Goal: Information Seeking & Learning: Check status

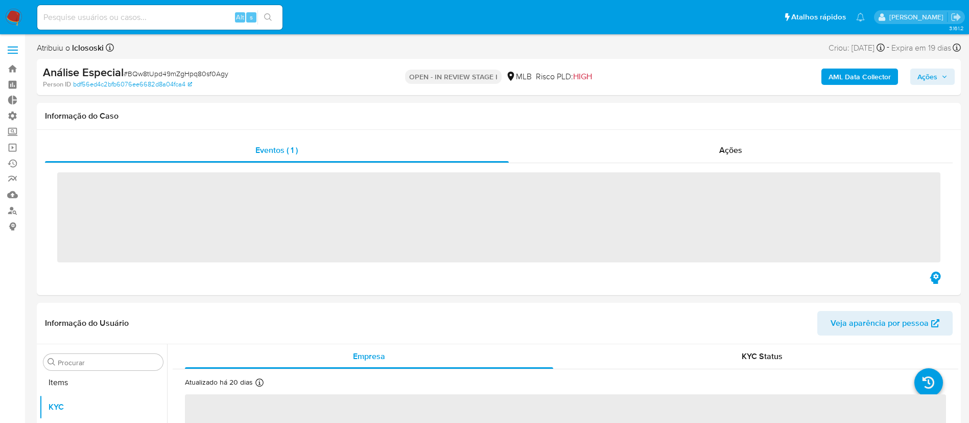
scroll to position [530, 0]
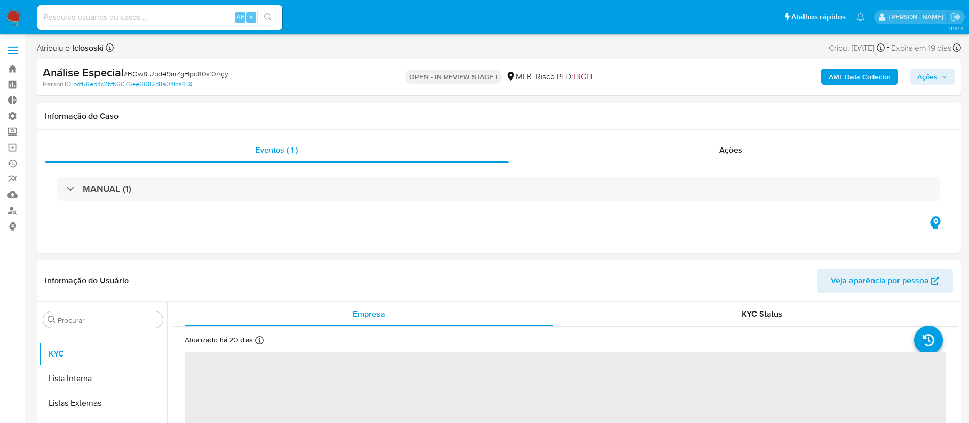
select select "10"
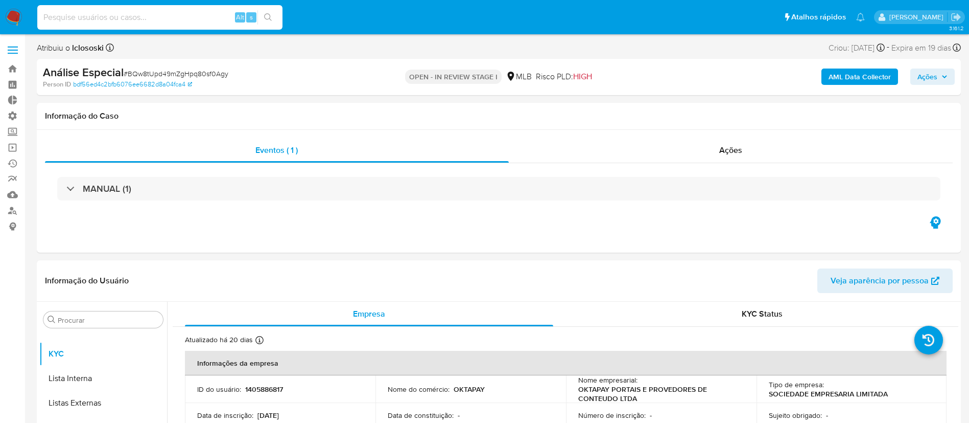
click at [165, 17] on input at bounding box center [159, 17] width 245 height 13
paste input "HBamrvEbIVdq91mY6cdx5Uqs"
type input "HBamrvEbIVdq91mY6cdx5Uqs"
click at [275, 15] on button "search-icon" at bounding box center [268, 17] width 21 height 14
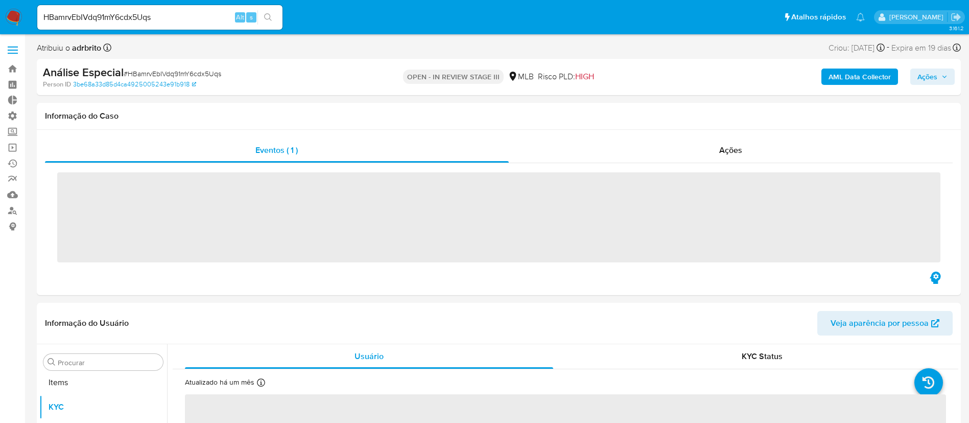
scroll to position [530, 0]
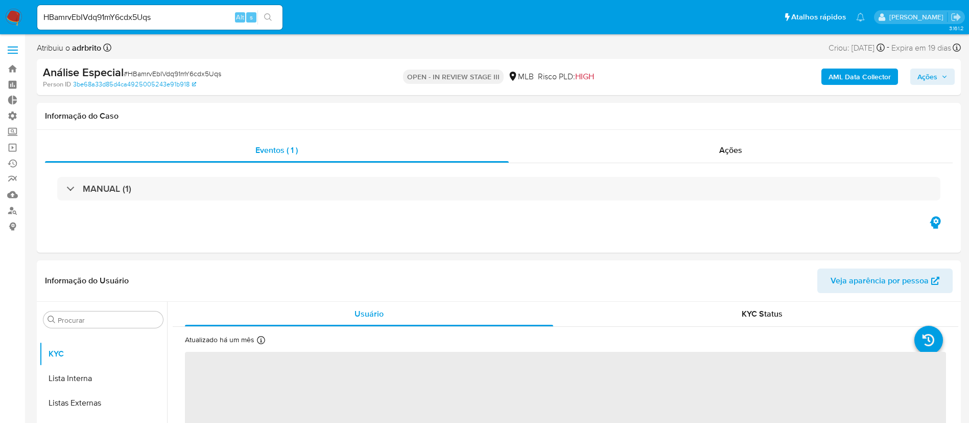
select select "10"
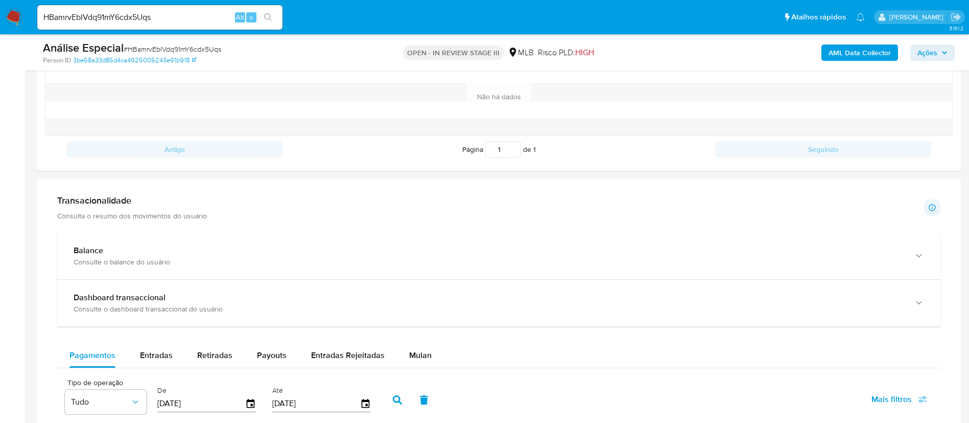
scroll to position [0, 0]
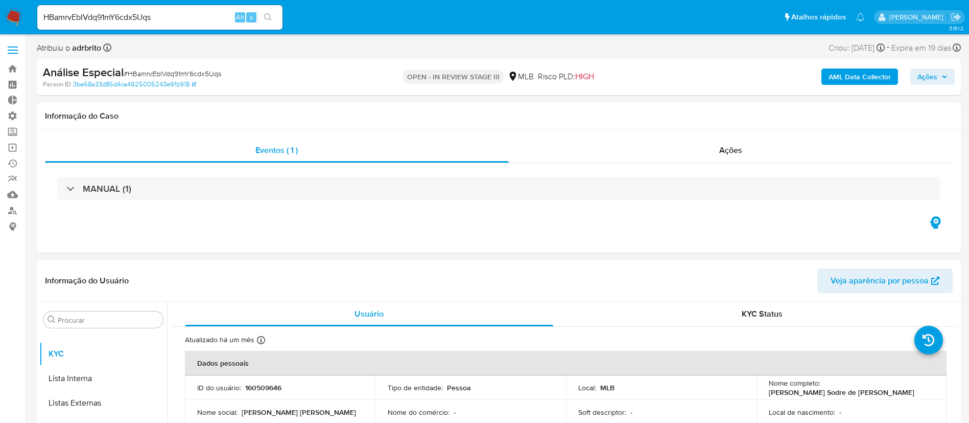
click at [185, 25] on div "HBamrvEbIVdq91mY6cdx5Uqs Alt s" at bounding box center [159, 17] width 245 height 25
drag, startPoint x: 173, startPoint y: 14, endPoint x: 0, endPoint y: -24, distance: 176.9
paste input "jRDvR086nlU5NIodf9DE0aeq"
type input "jRDvR086nlU5NIodf9DE0aeq"
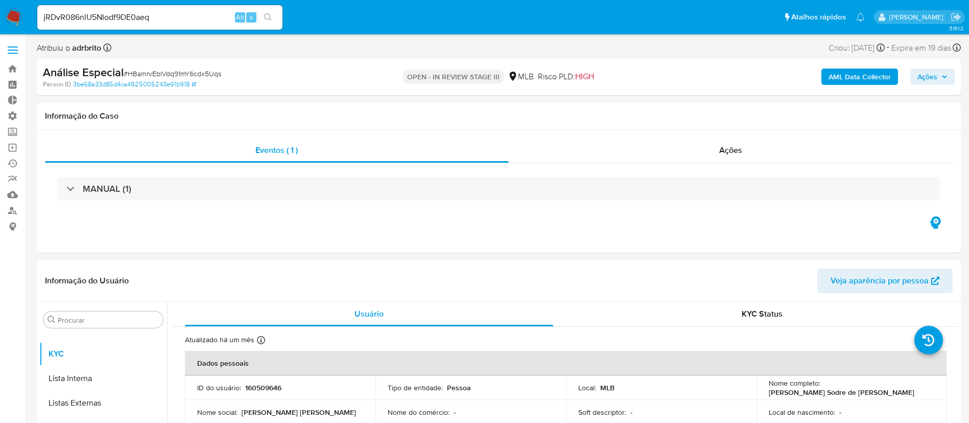
click at [265, 14] on icon "search-icon" at bounding box center [268, 17] width 8 height 8
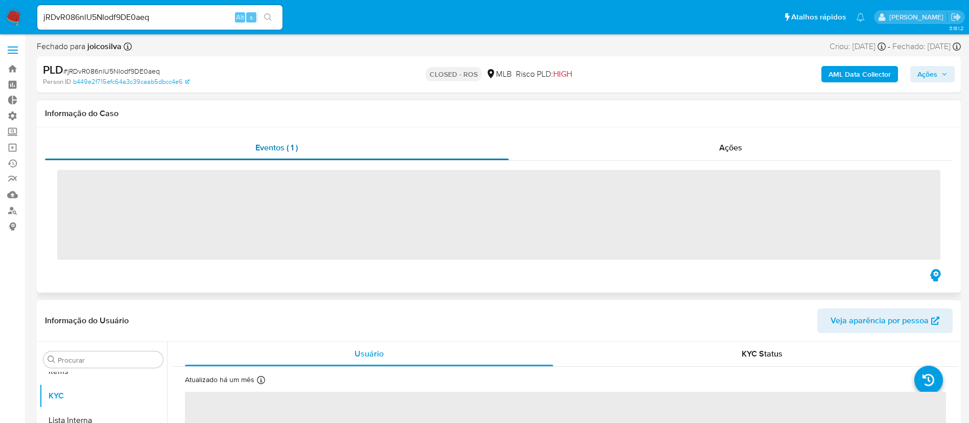
scroll to position [530, 0]
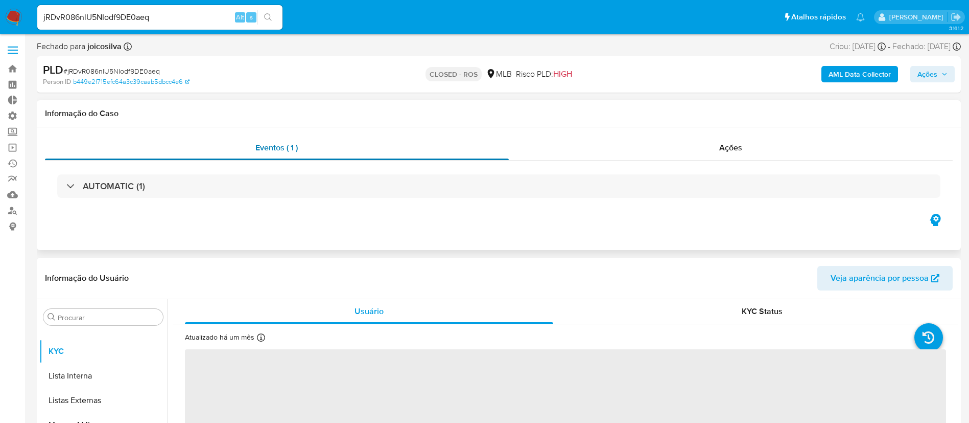
select select "10"
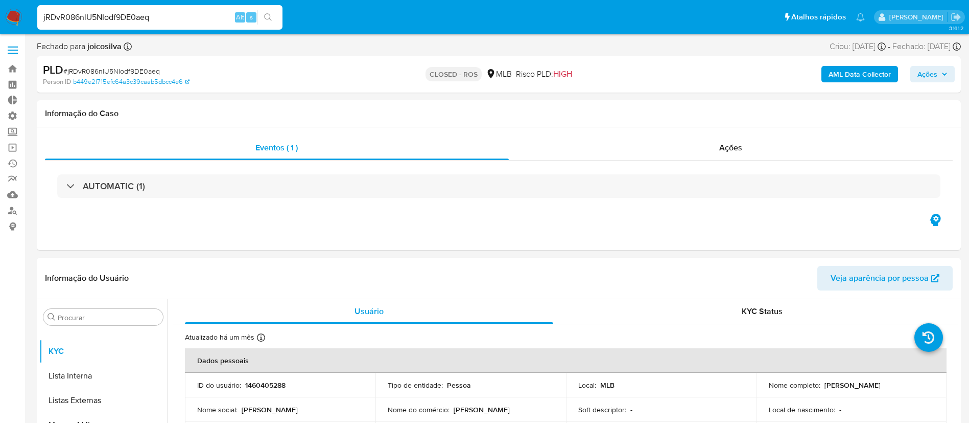
drag, startPoint x: 153, startPoint y: 15, endPoint x: 7, endPoint y: -25, distance: 152.1
paste input "HBamrvEbIVdq91mY6cdx5Uqs"
type input "HBamrvEbIVdq91mY6cdx5Uqs"
click at [265, 16] on icon "search-icon" at bounding box center [268, 17] width 8 height 8
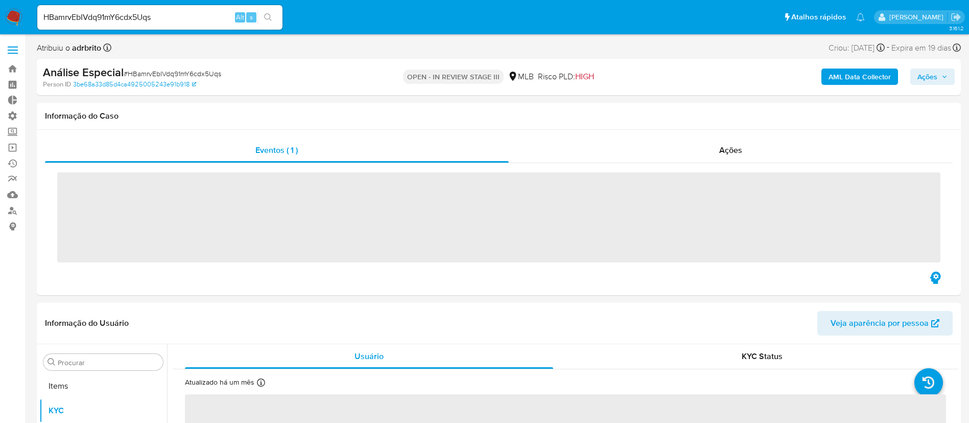
scroll to position [530, 0]
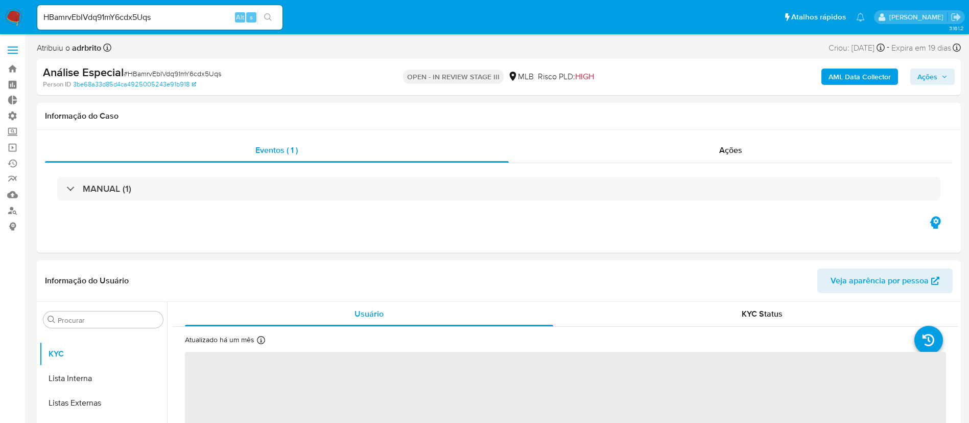
select select "10"
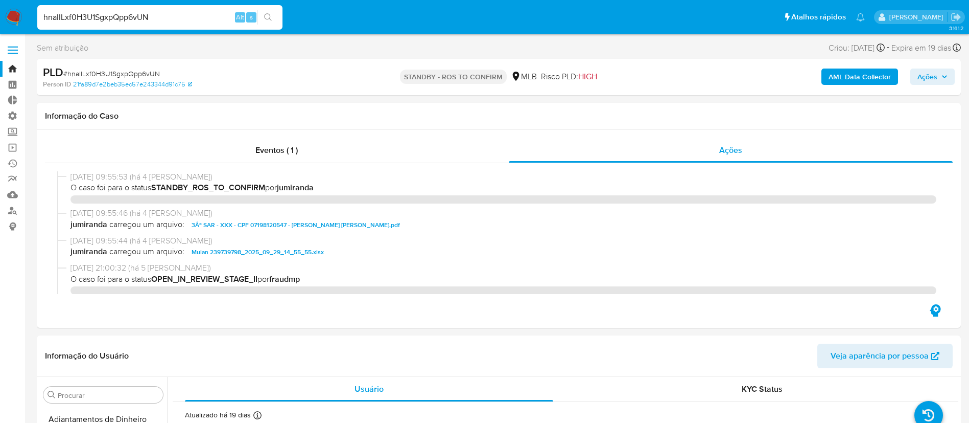
select select "10"
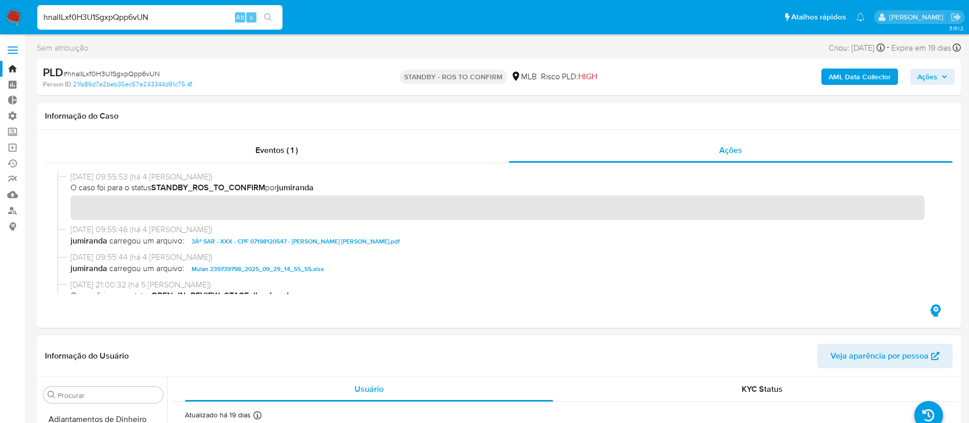
scroll to position [119, 0]
click at [192, 22] on input "hnalILxf0H3U1SgxpQpp6vUN" at bounding box center [159, 17] width 245 height 13
drag, startPoint x: 0, startPoint y: 0, endPoint x: 36, endPoint y: 9, distance: 37.3
click at [36, 9] on li "hnalILxf0H3U1SgxpQpp6vUN Alt s" at bounding box center [160, 17] width 250 height 26
type input "Je2uydyewNB1F26HwsNJd5Q2"
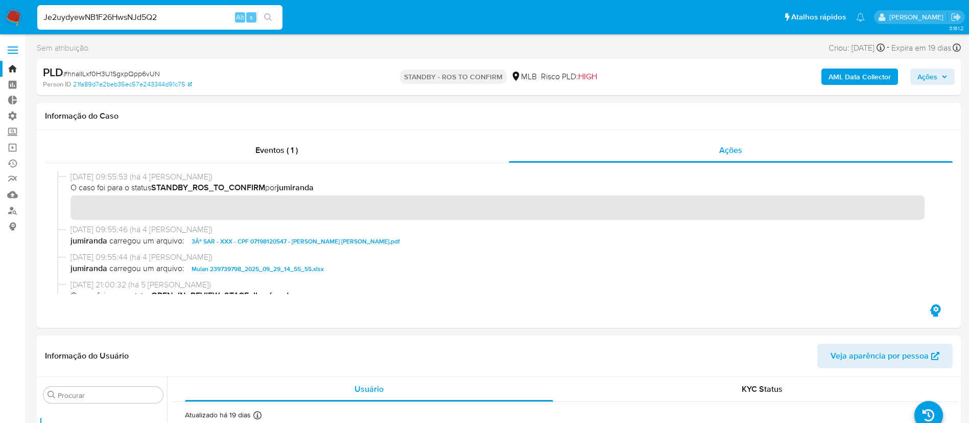
click at [268, 9] on div "Je2uydyewNB1F26HwsNJd5Q2 Alt s" at bounding box center [159, 17] width 245 height 25
drag, startPoint x: 289, startPoint y: 39, endPoint x: 357, endPoint y: -16, distance: 87.5
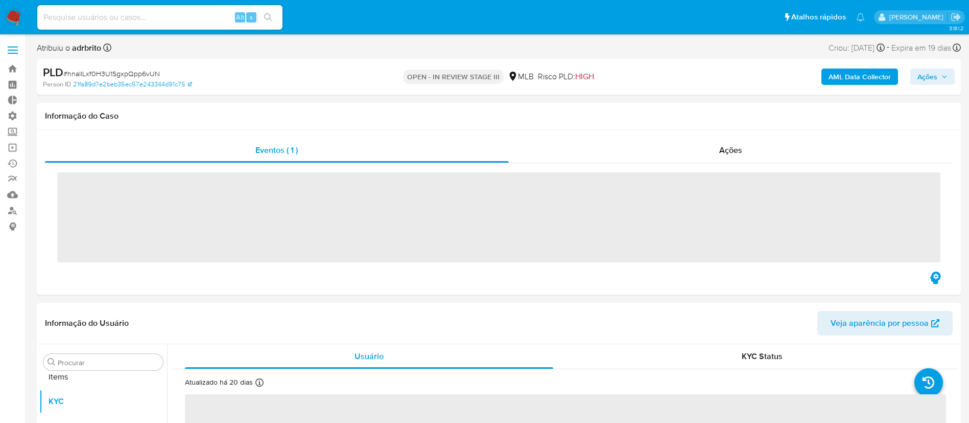
scroll to position [530, 0]
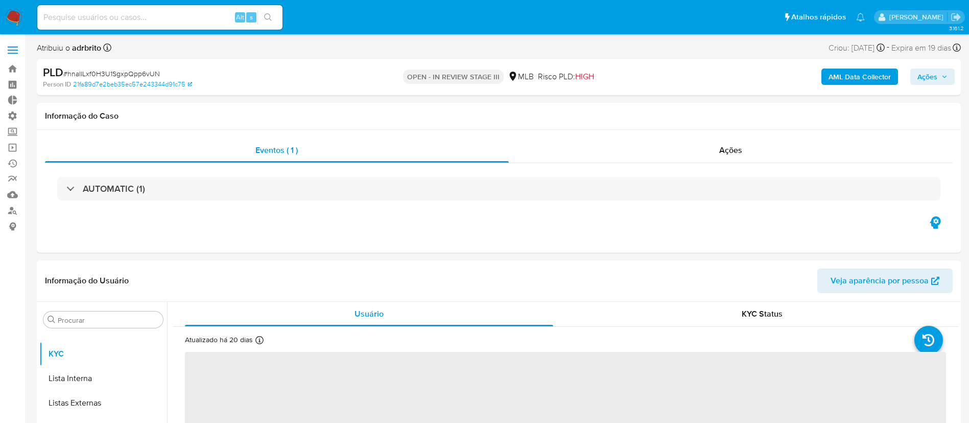
select select "10"
click at [103, 18] on input at bounding box center [159, 17] width 245 height 13
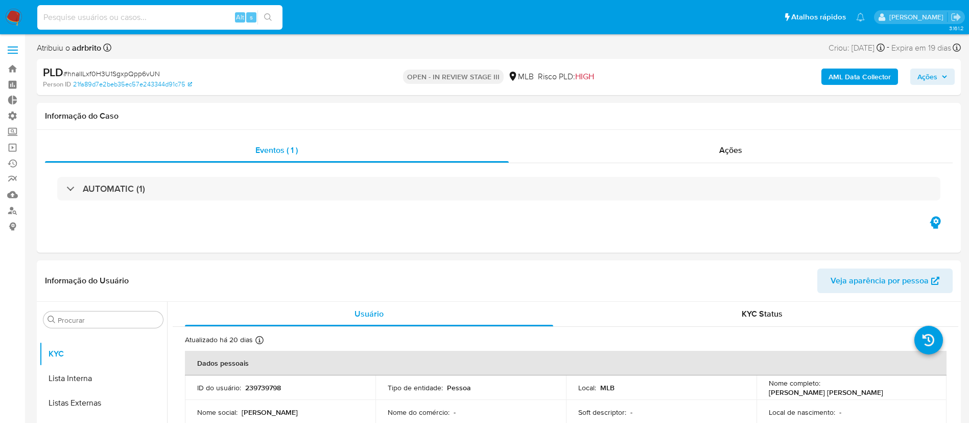
paste input "Je2uydyewNB1F26HwsNJd5Q2"
type input "Je2uydyewNB1F26HwsNJd5Q2"
click at [271, 18] on icon "search-icon" at bounding box center [268, 17] width 8 height 8
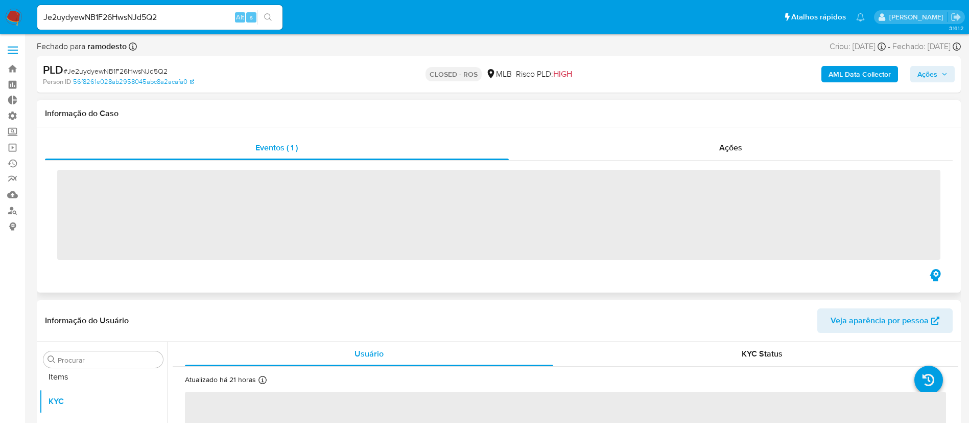
scroll to position [530, 0]
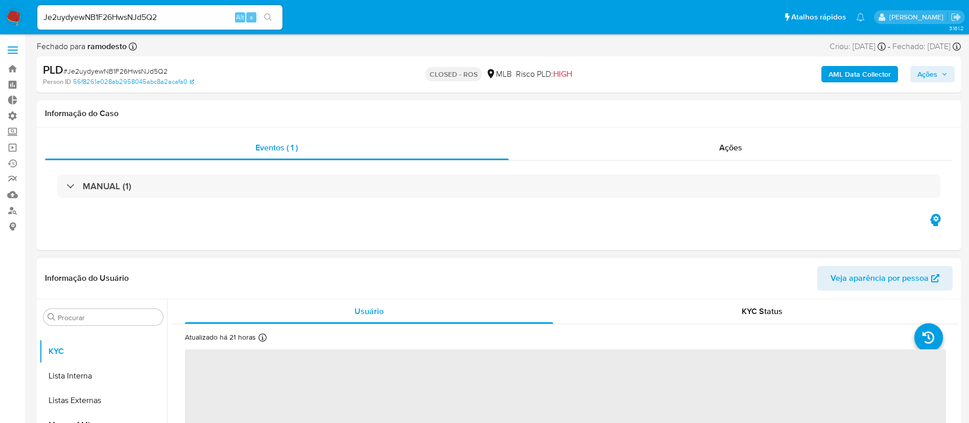
select select "10"
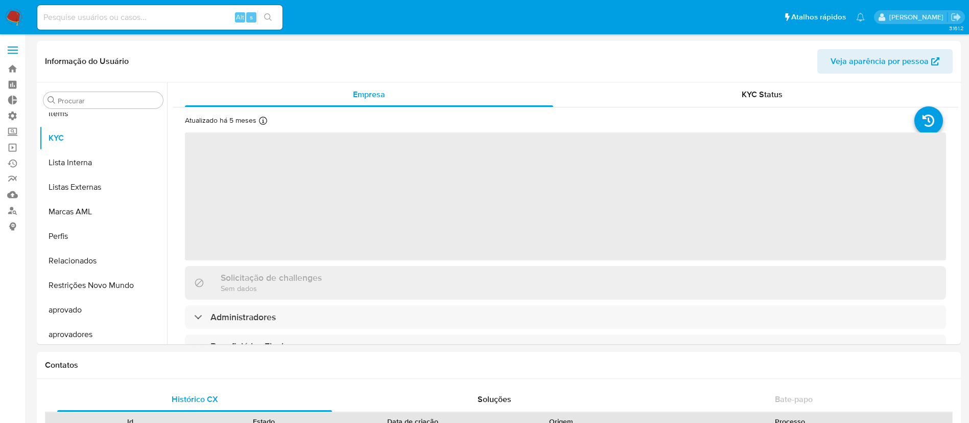
scroll to position [530, 0]
click at [133, 22] on input at bounding box center [159, 17] width 245 height 13
select select "10"
paste input "6NfpK1qCcLM2bKfWkR6sJg6b"
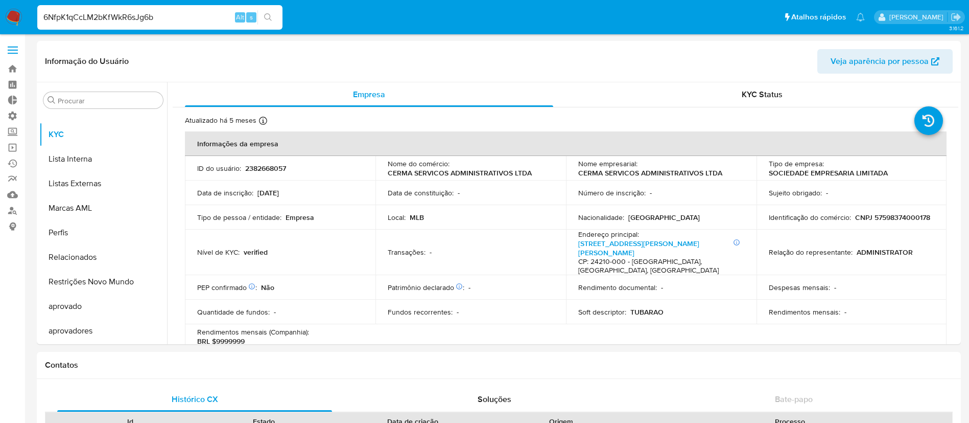
type input "6NfpK1qCcLM2bKfWkR6sJg6b"
click at [266, 12] on button "search-icon" at bounding box center [268, 17] width 21 height 14
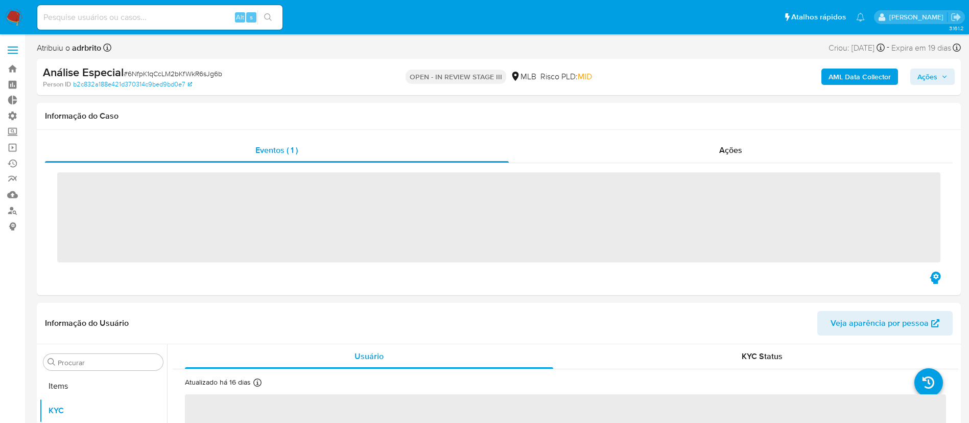
scroll to position [530, 0]
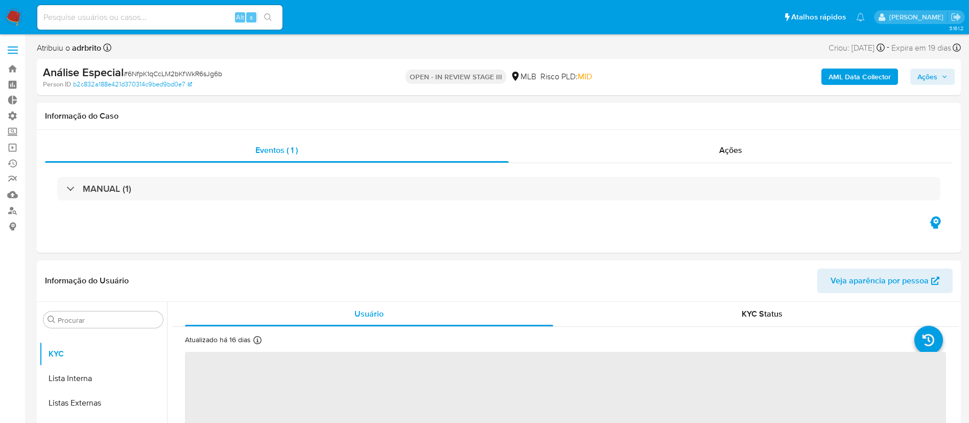
select select "10"
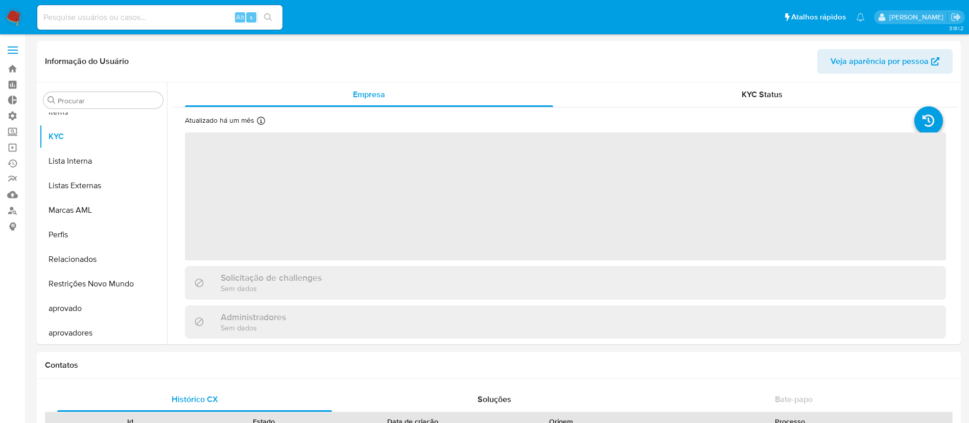
scroll to position [530, 0]
click at [188, 17] on input at bounding box center [159, 17] width 245 height 13
select select "10"
paste input "0LRmvzJZV0ErDsAyD9GrOrpU"
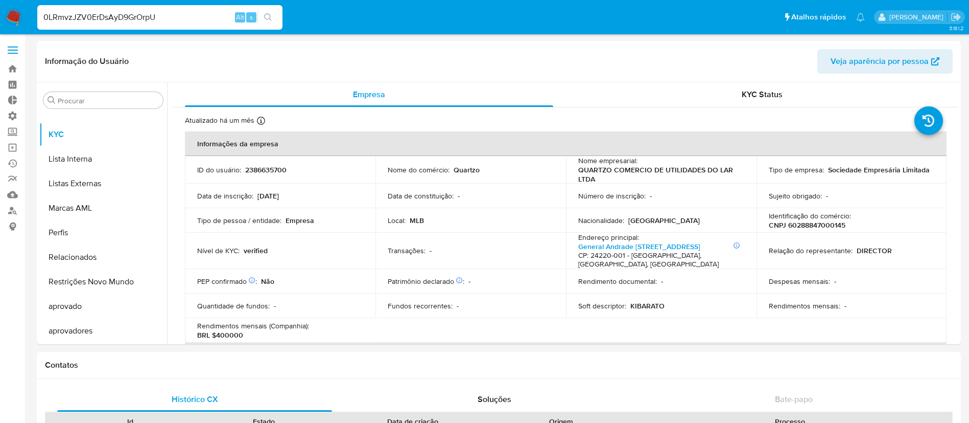
type input "0LRmvzJZV0ErDsAyD9GrOrpU"
click at [272, 21] on icon "search-icon" at bounding box center [268, 17] width 8 height 8
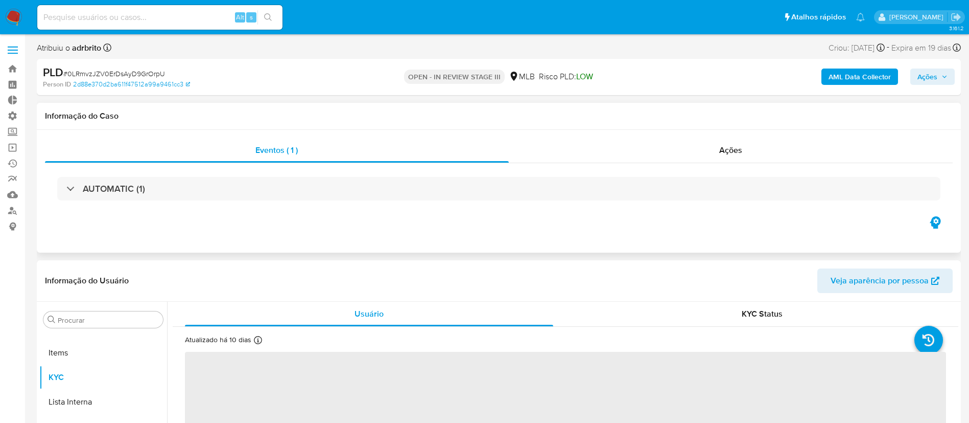
scroll to position [530, 0]
select select "10"
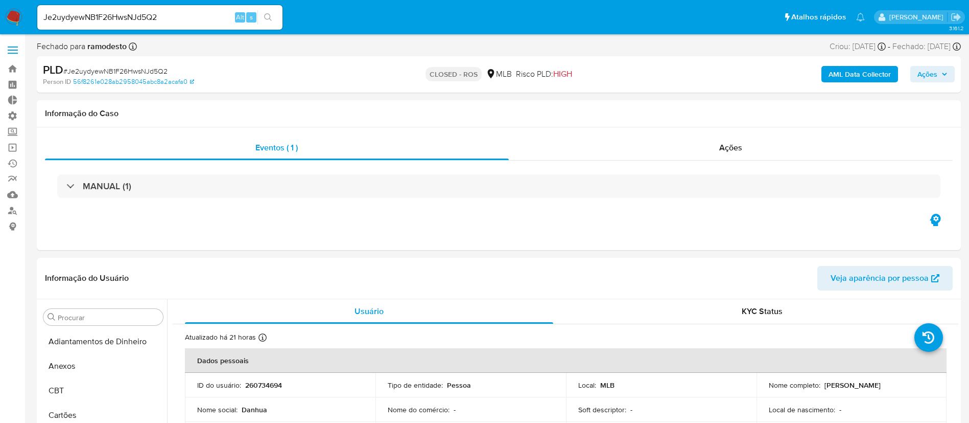
select select "10"
drag, startPoint x: 183, startPoint y: 15, endPoint x: 0, endPoint y: -24, distance: 186.9
paste input "zXwkWwFIVjeZtrQsDNhOYfV6"
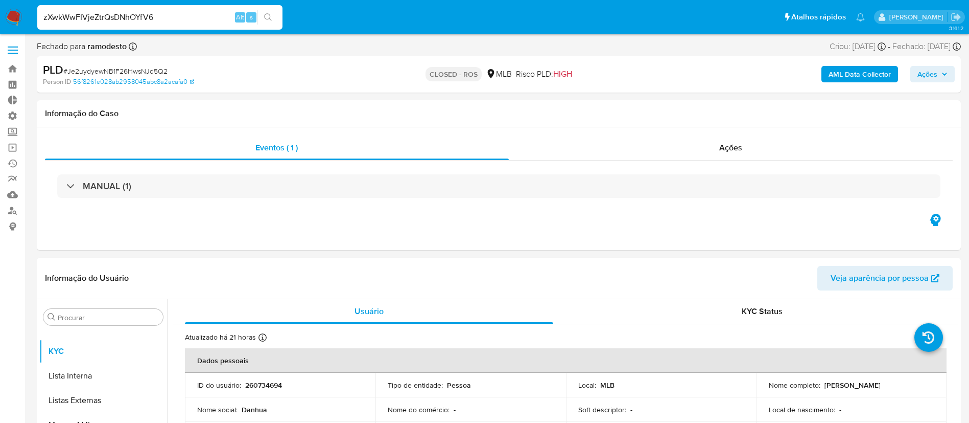
type input "zXwkWwFIVjeZtrQsDNhOYfV6"
click at [274, 16] on button "search-icon" at bounding box center [268, 17] width 21 height 14
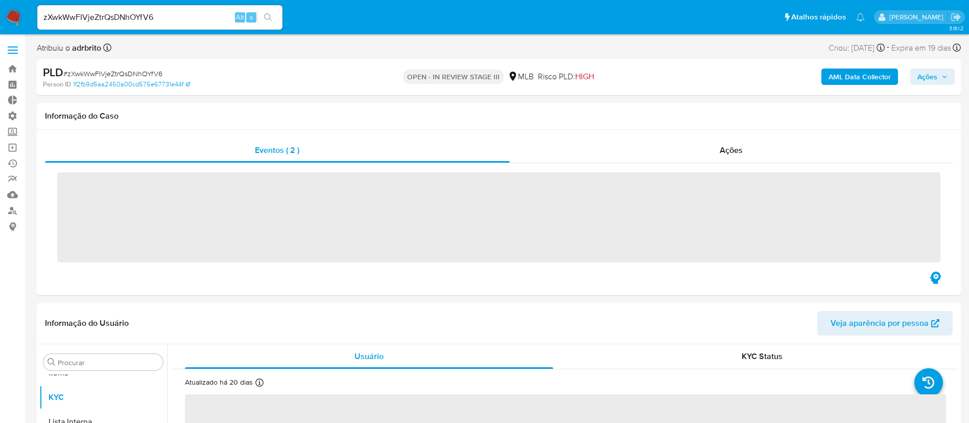
scroll to position [530, 0]
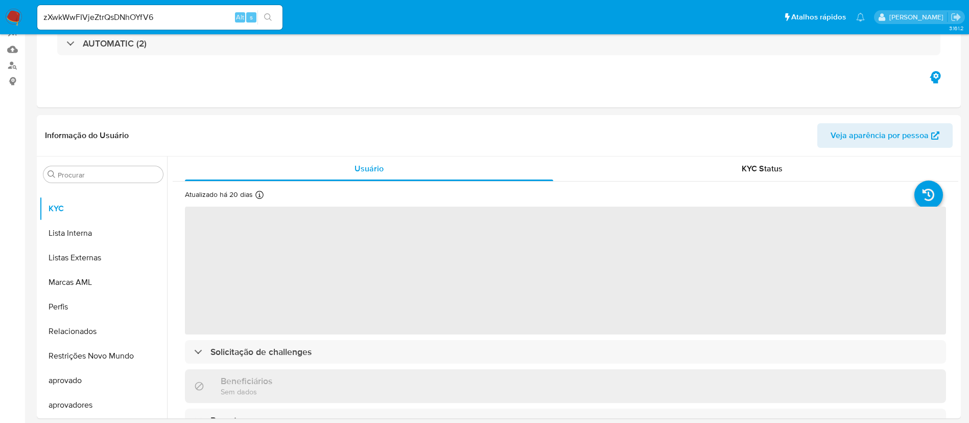
select select "10"
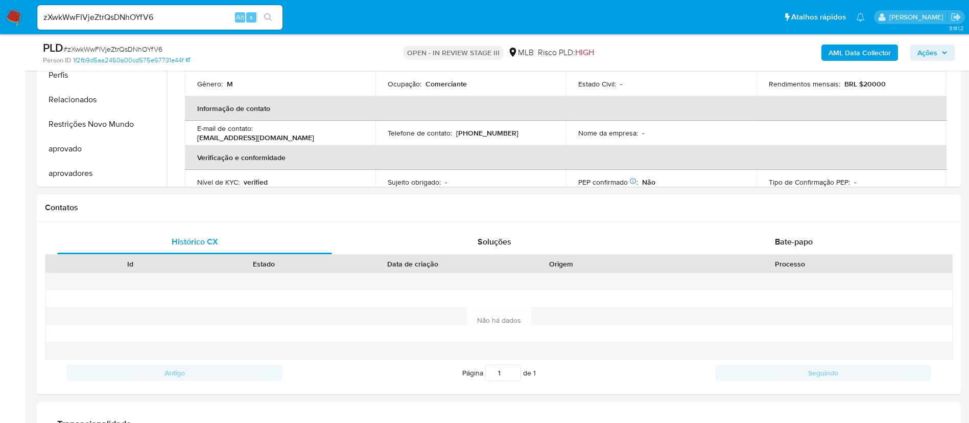
scroll to position [338, 0]
click at [791, 238] on span "Bate-papo" at bounding box center [794, 244] width 38 height 12
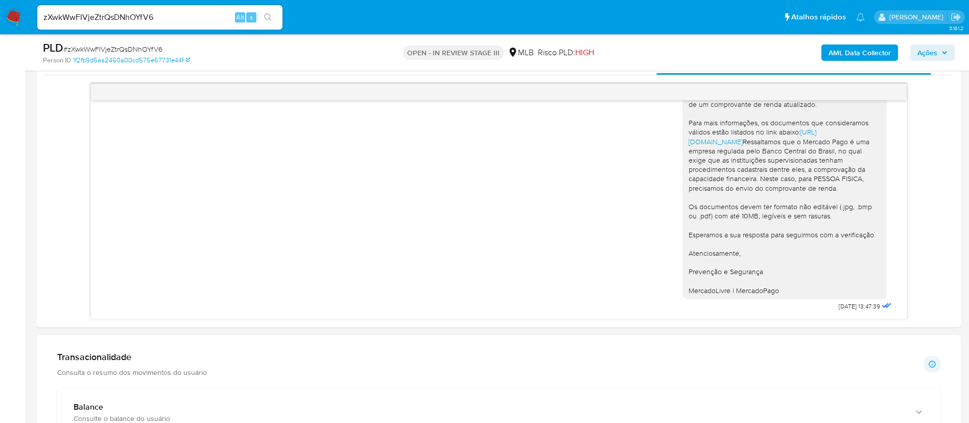
scroll to position [517, 0]
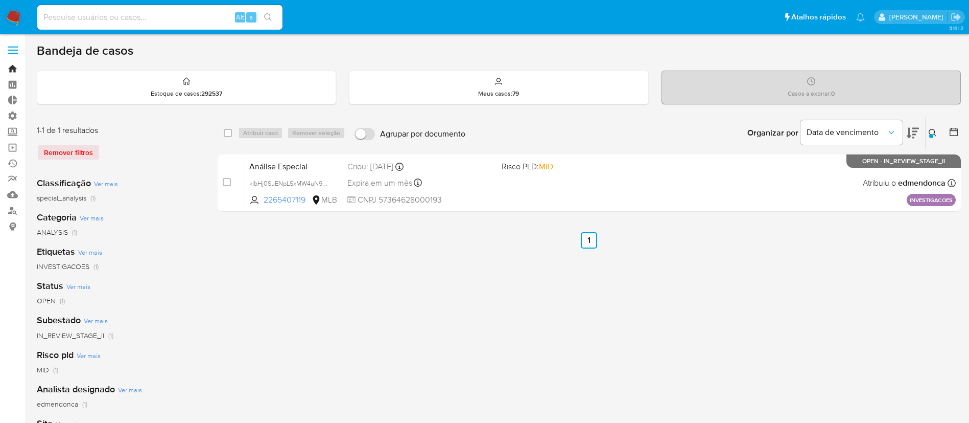
click at [13, 69] on link "Bandeja" at bounding box center [61, 69] width 122 height 16
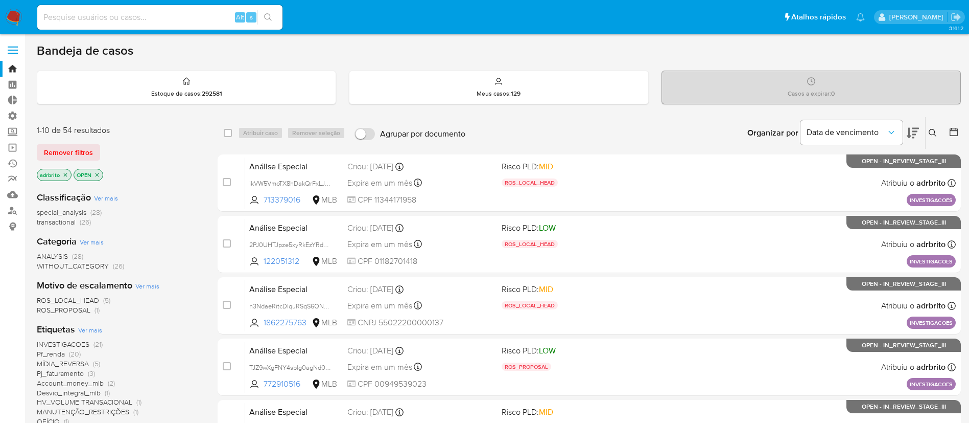
click at [63, 174] on icon "close-filter" at bounding box center [65, 175] width 6 height 6
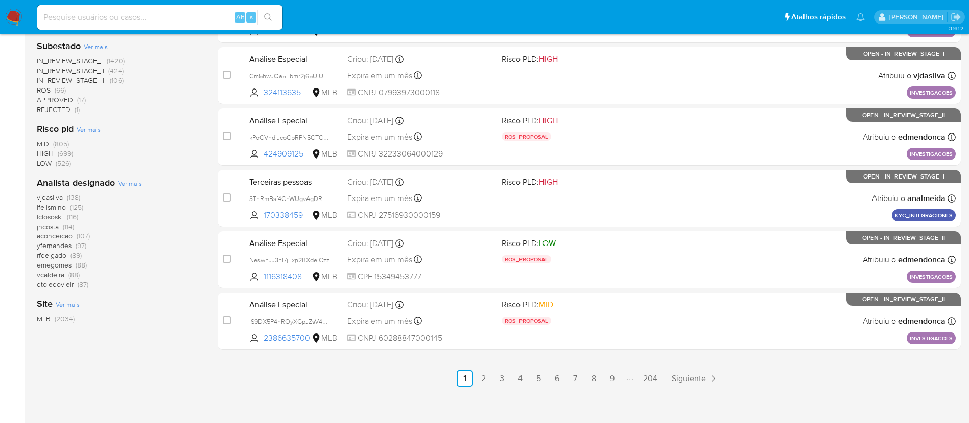
scroll to position [421, 0]
